Goal: Transaction & Acquisition: Purchase product/service

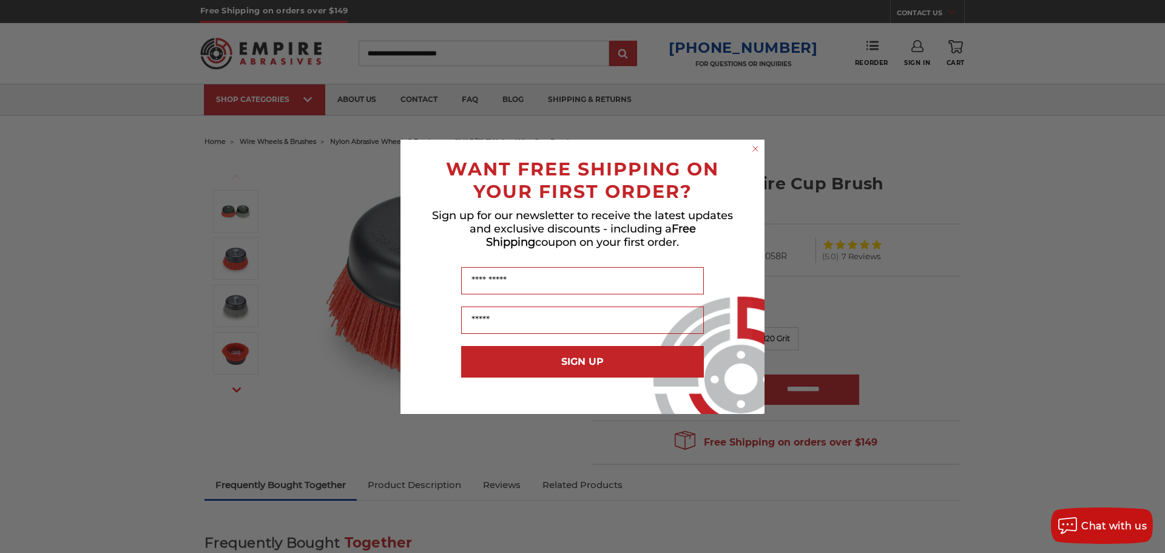
click at [758, 149] on circle "Close dialog" at bounding box center [756, 149] width 12 height 12
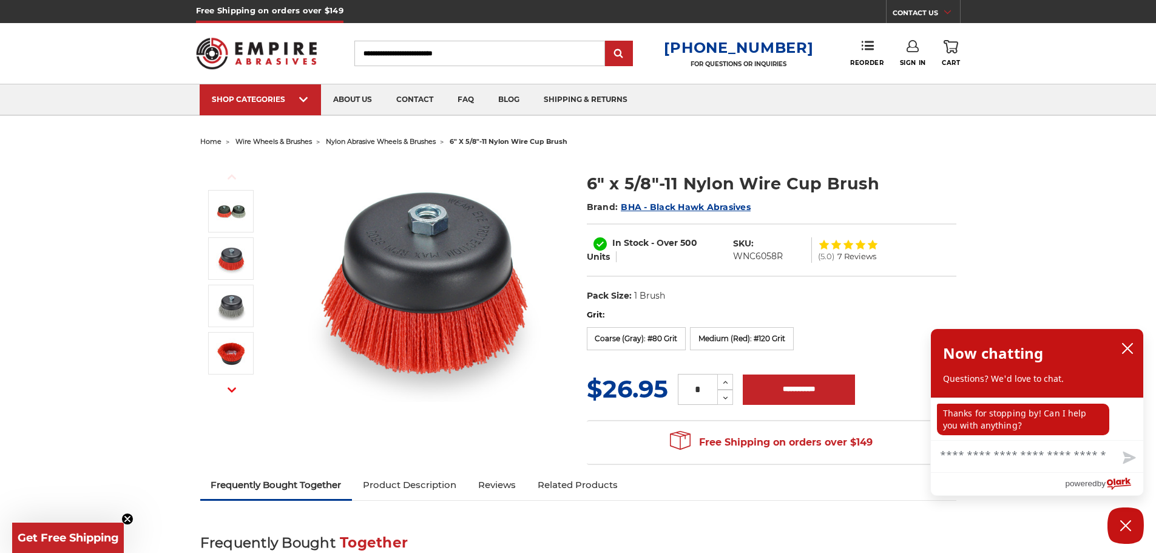
click at [402, 320] on img at bounding box center [425, 280] width 243 height 243
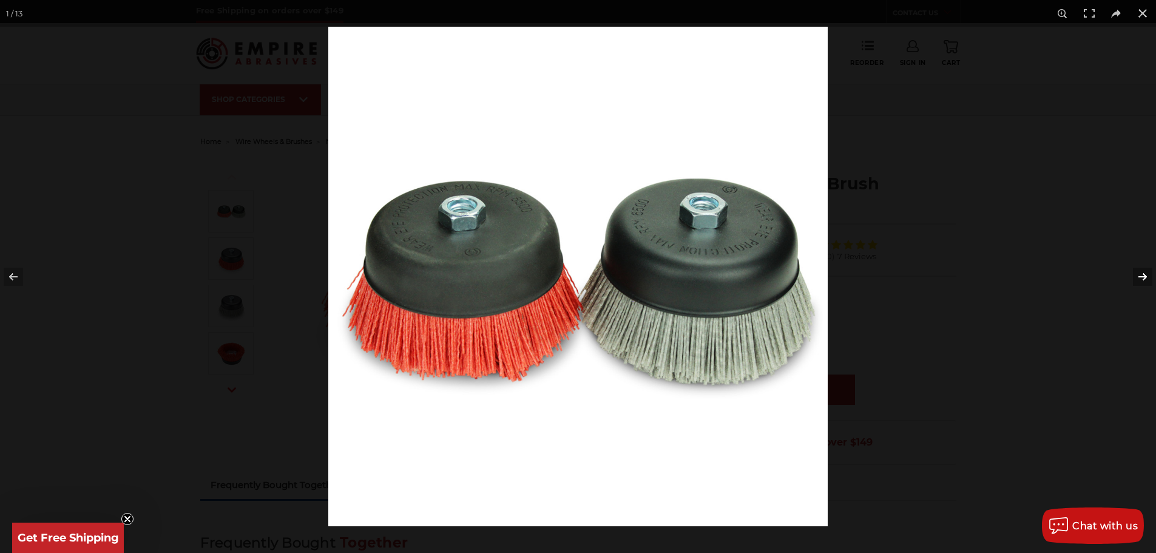
click at [1136, 269] on button at bounding box center [1134, 276] width 42 height 61
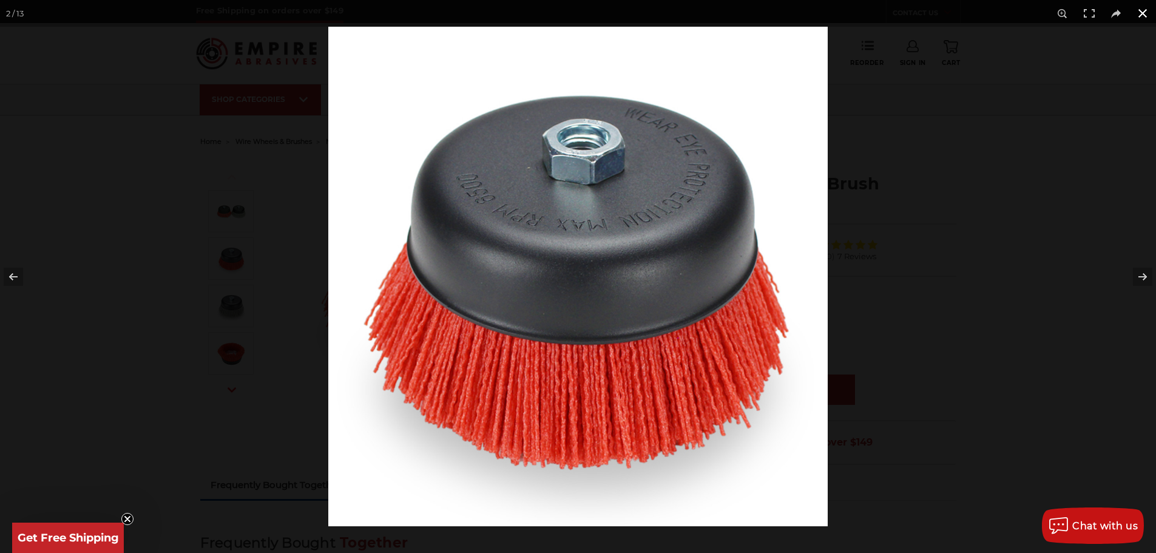
click at [1147, 17] on button at bounding box center [1142, 13] width 27 height 27
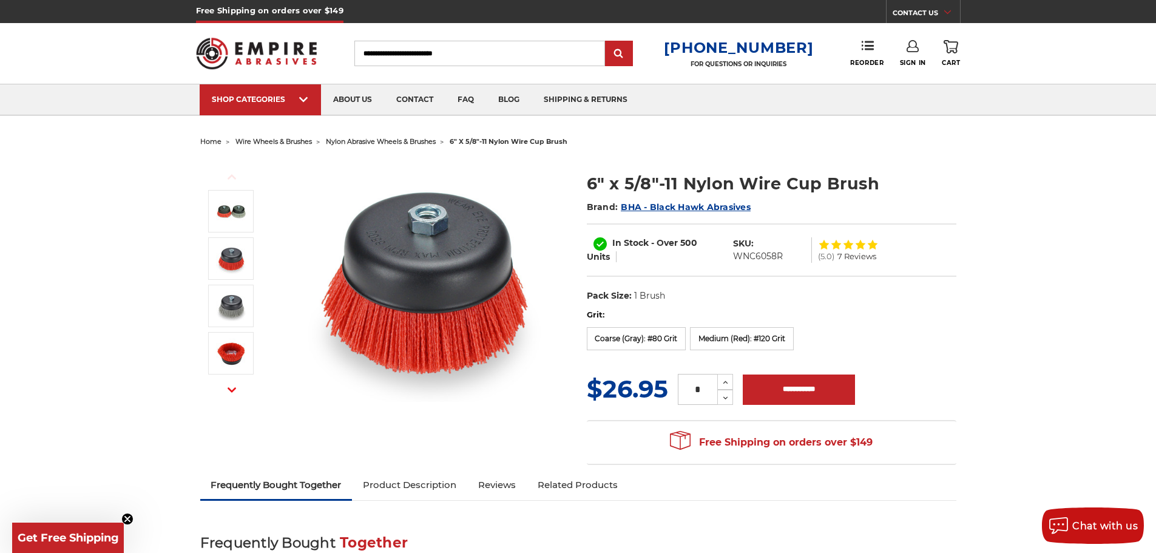
click at [770, 255] on dd "WNC6058R" at bounding box center [758, 256] width 50 height 13
copy dd "WNC6058R"
click at [733, 181] on h1 "6" x 5/8"-11 Nylon Wire Cup Brush" at bounding box center [771, 184] width 369 height 24
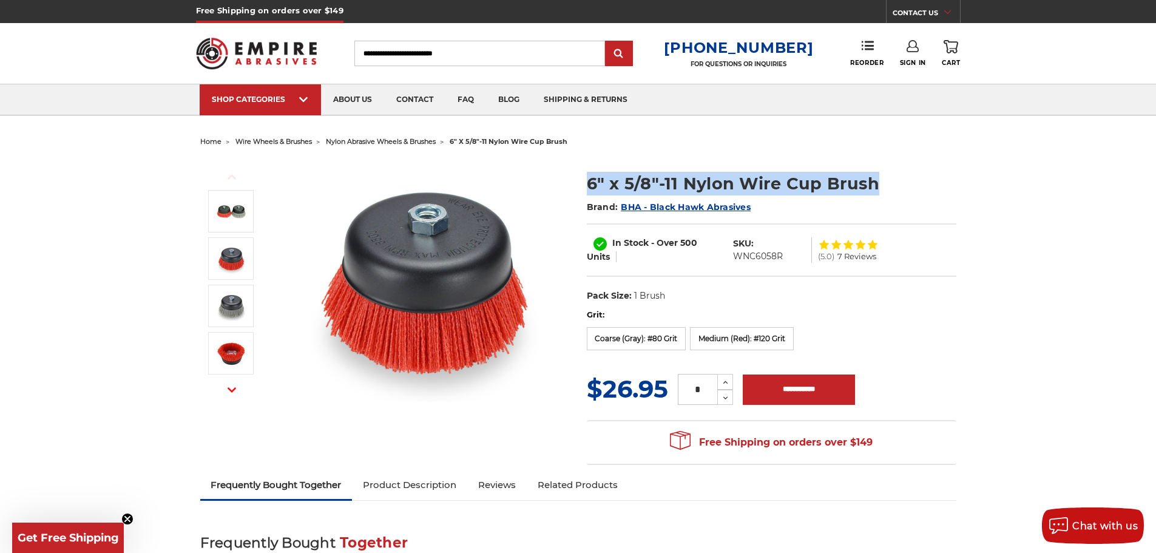
click at [733, 181] on h1 "6" x 5/8"-11 Nylon Wire Cup Brush" at bounding box center [771, 184] width 369 height 24
copy div "6" x 5/8"-11 Nylon Wire Cup Brush"
click at [832, 383] on input "**********" at bounding box center [799, 389] width 112 height 30
type input "**********"
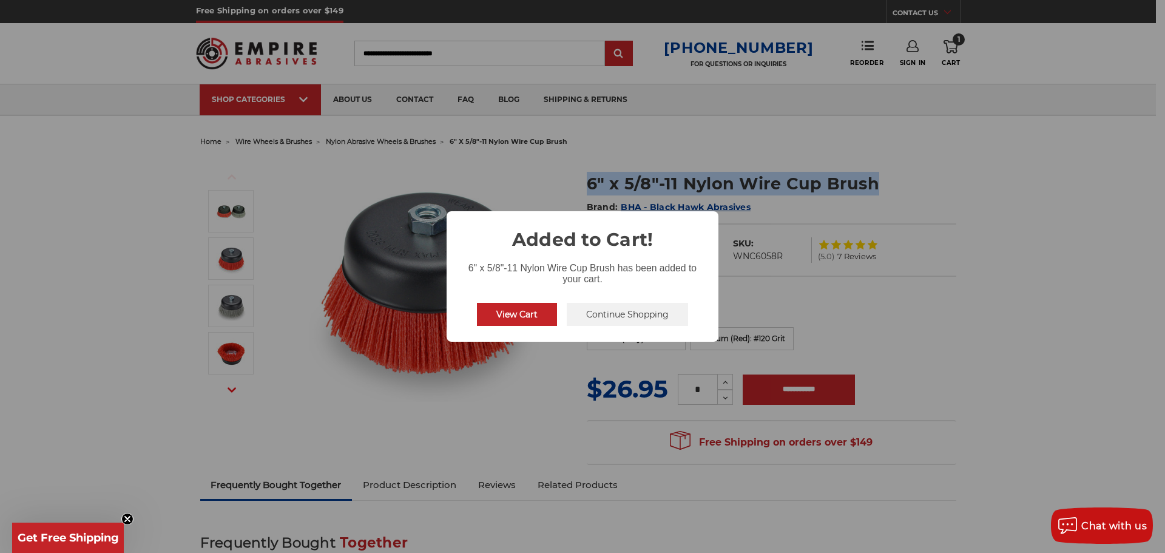
click at [519, 309] on button "View Cart" at bounding box center [517, 314] width 80 height 23
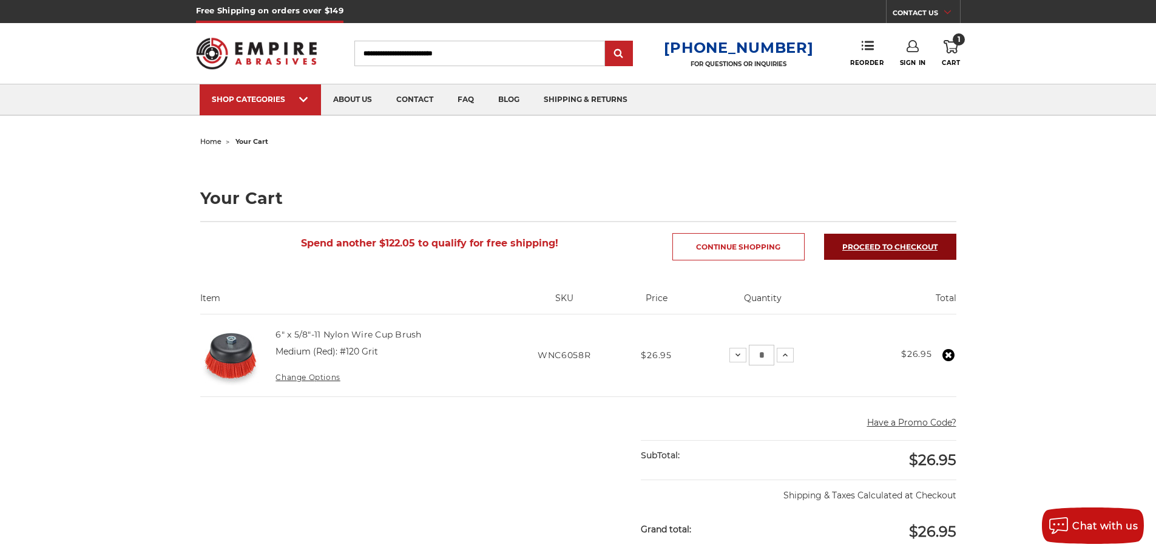
click at [903, 246] on link "Proceed to checkout" at bounding box center [890, 247] width 132 height 26
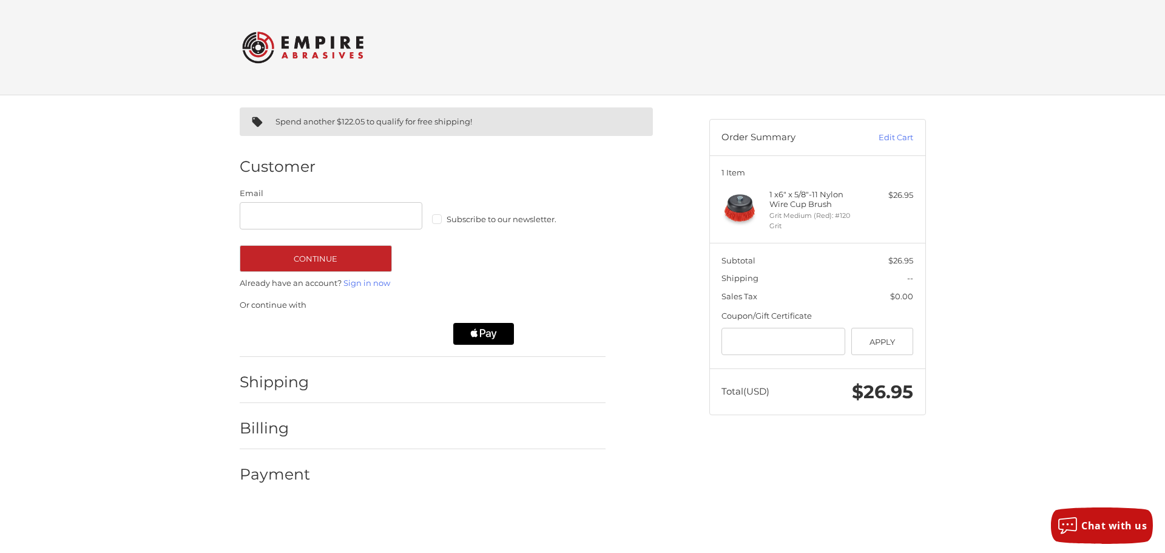
click at [271, 385] on h2 "Shipping" at bounding box center [275, 381] width 71 height 19
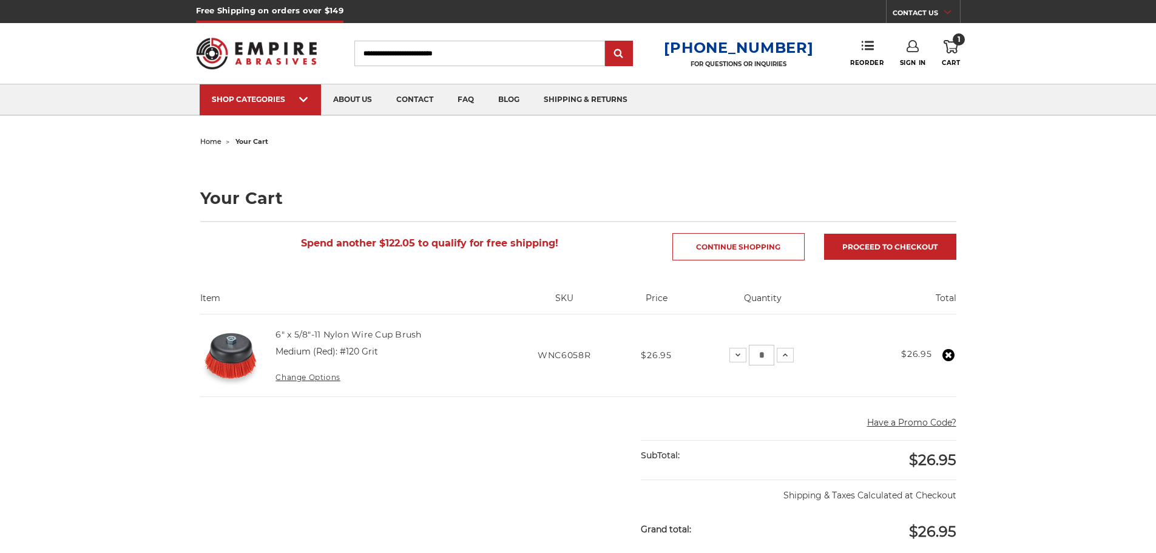
click at [948, 52] on icon at bounding box center [950, 46] width 15 height 13
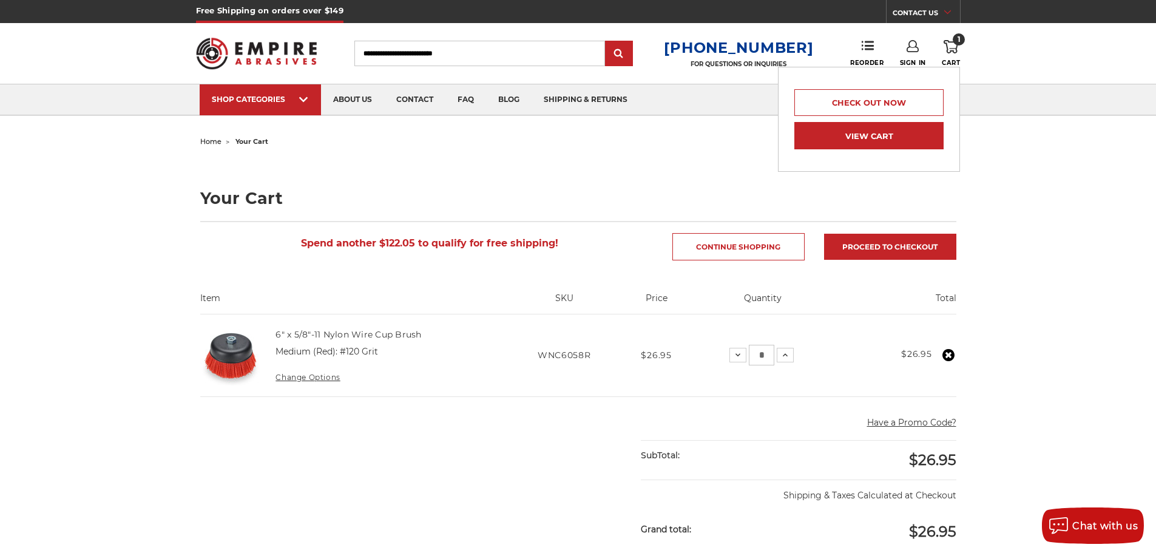
click at [891, 138] on link "View Cart" at bounding box center [868, 135] width 149 height 27
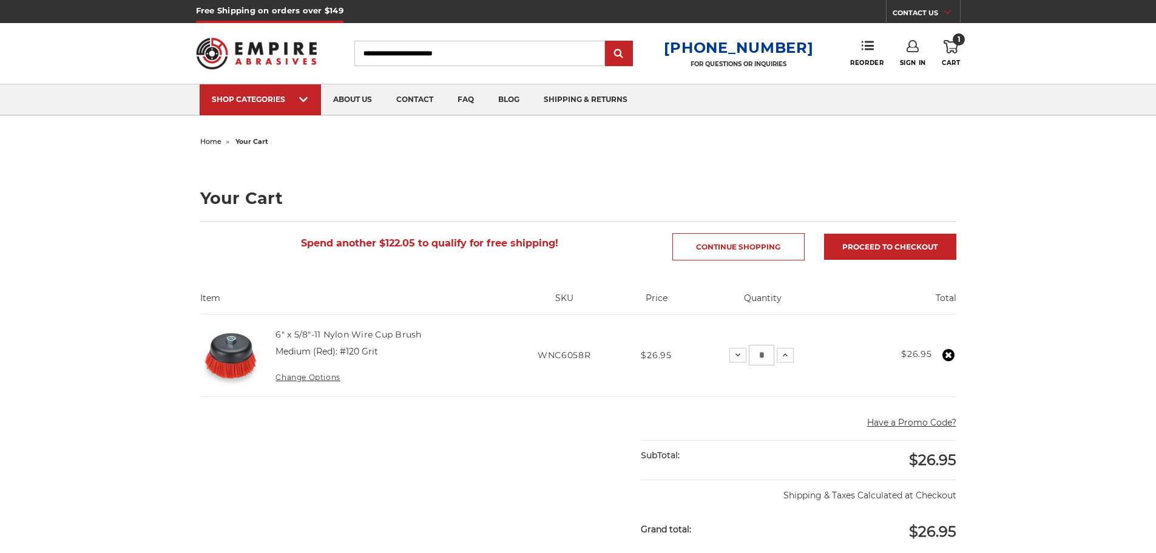
click at [952, 350] on icon at bounding box center [948, 355] width 12 height 12
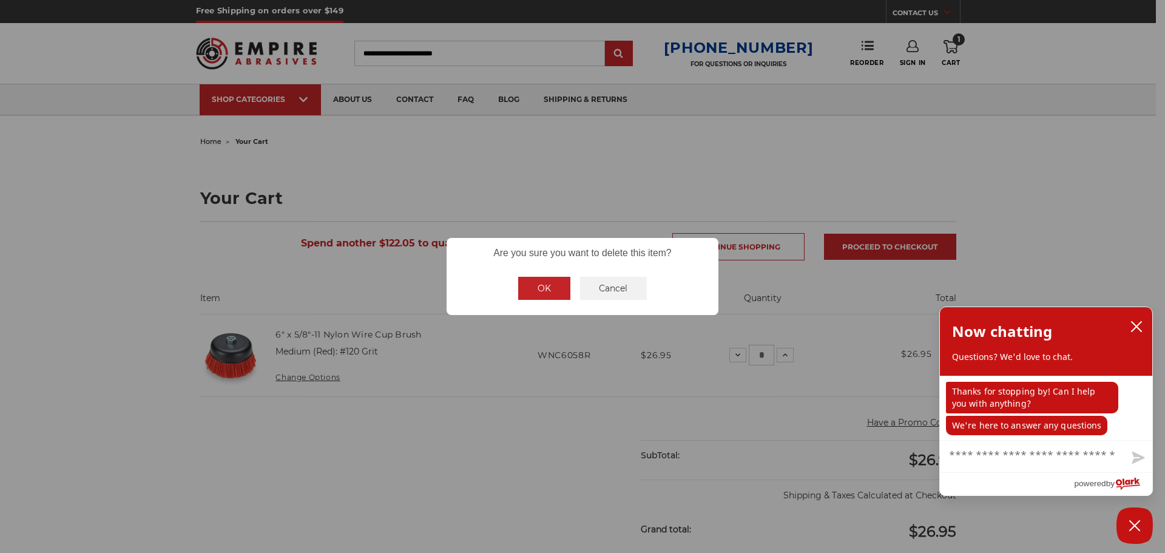
click at [550, 286] on button "OK" at bounding box center [544, 288] width 52 height 23
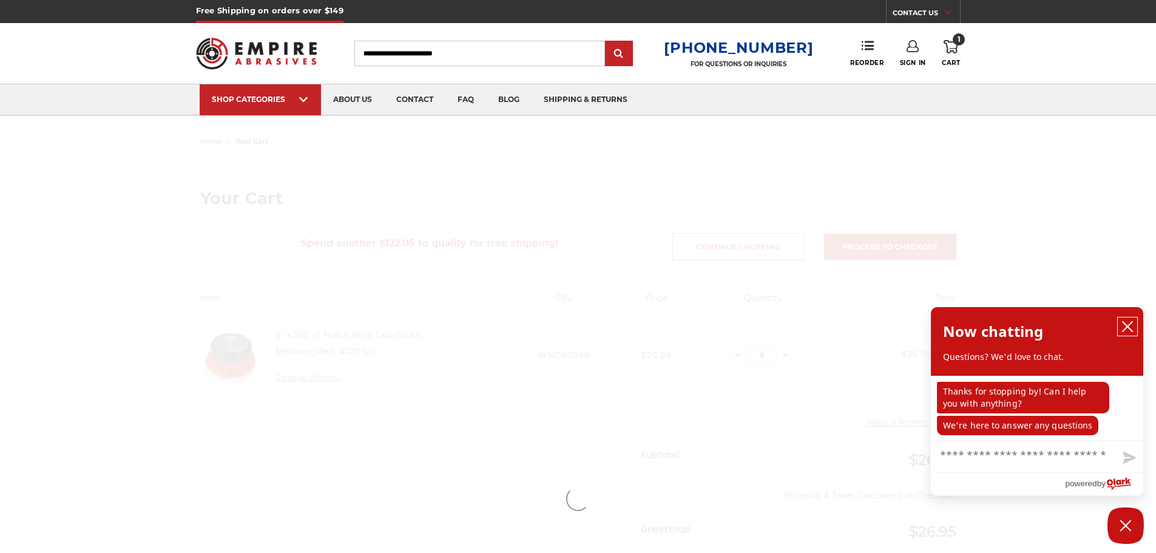
click at [1127, 320] on button "close chatbox" at bounding box center [1126, 326] width 19 height 18
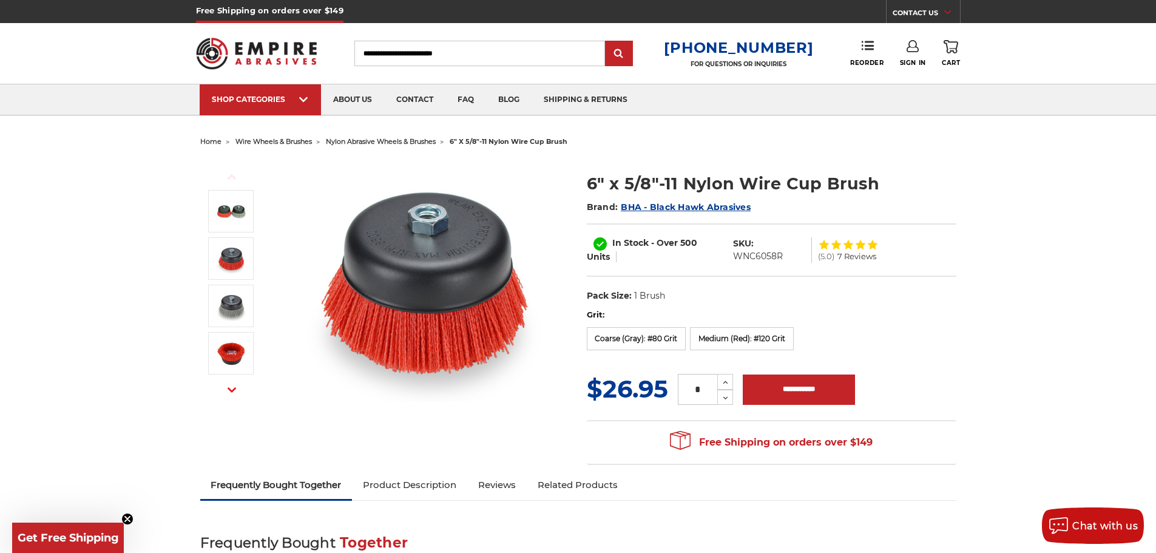
click at [955, 312] on label "Grit:" at bounding box center [771, 315] width 369 height 12
